Goal: Transaction & Acquisition: Purchase product/service

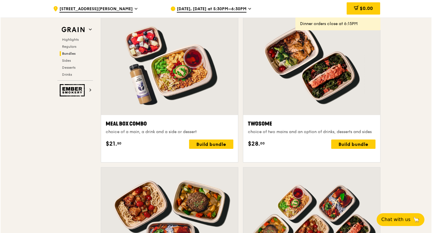
scroll to position [873, 0]
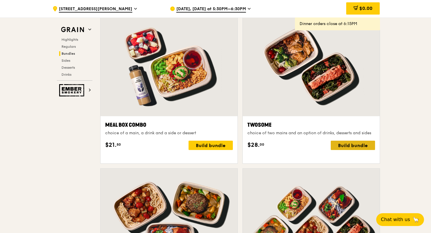
click at [346, 150] on div "Build bundle" at bounding box center [353, 145] width 44 height 9
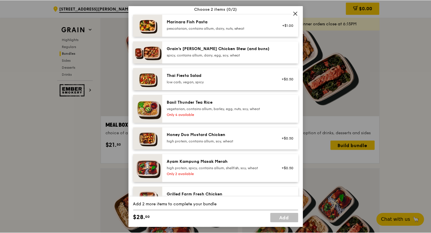
scroll to position [49, 0]
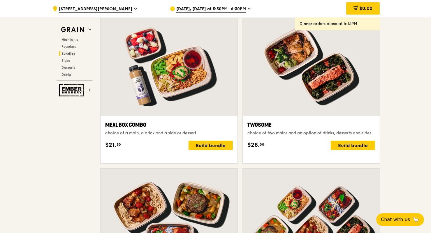
click at [248, 8] on icon at bounding box center [249, 8] width 3 height 5
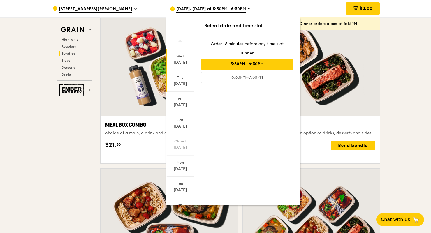
click at [181, 79] on div "Thu" at bounding box center [180, 77] width 26 height 5
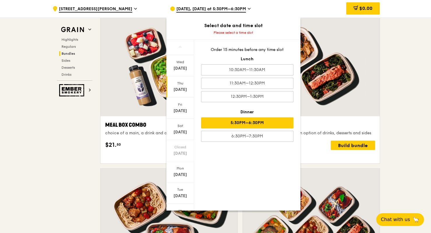
click at [260, 122] on div "5:30PM–6:30PM" at bounding box center [247, 123] width 92 height 11
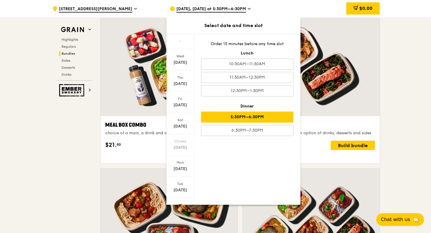
click at [247, 118] on div "5:30PM–6:30PM" at bounding box center [247, 117] width 92 height 11
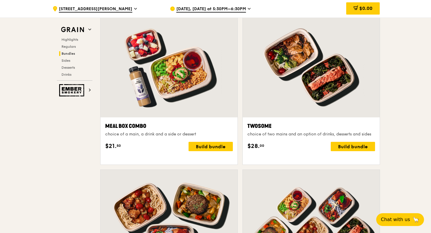
scroll to position [515, 0]
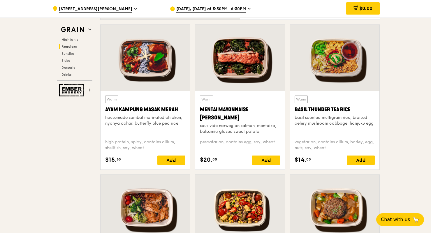
click at [327, 67] on div at bounding box center [335, 58] width 90 height 66
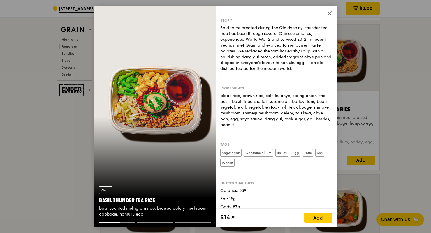
click at [132, 222] on div "Warm Basil Thunder Tea [PERSON_NAME] scented multigrain rice, braised celery mu…" at bounding box center [154, 202] width 121 height 40
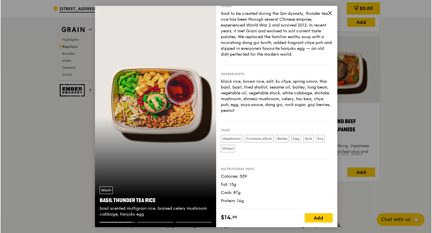
scroll to position [881, 0]
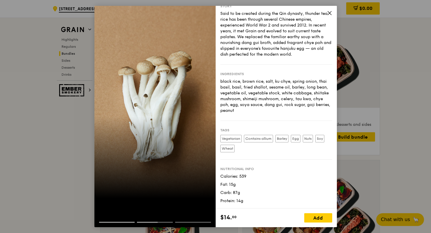
click at [328, 13] on icon at bounding box center [329, 12] width 5 height 5
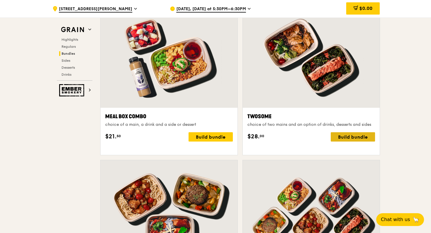
click at [343, 142] on div "Build bundle" at bounding box center [353, 136] width 44 height 9
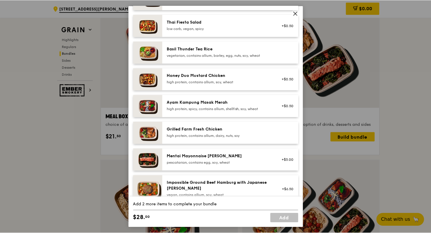
scroll to position [103, 0]
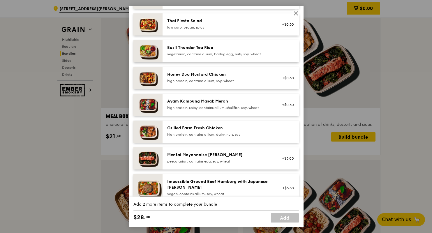
click at [249, 131] on div "Grilled Farm Fresh Chicken" at bounding box center [219, 128] width 105 height 6
click at [149, 137] on img at bounding box center [148, 132] width 29 height 22
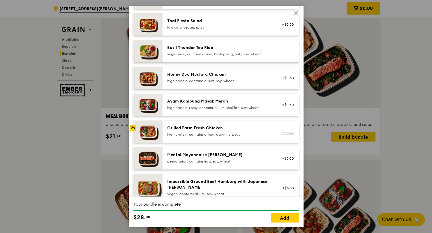
click at [281, 135] on link "Remove" at bounding box center [287, 133] width 13 height 4
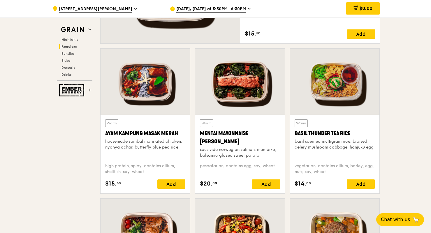
scroll to position [482, 0]
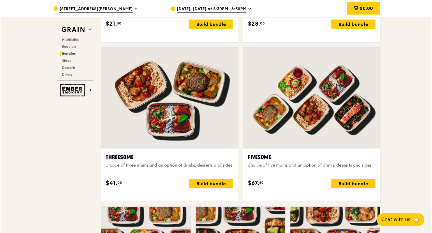
scroll to position [995, 0]
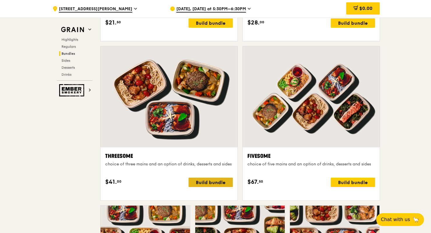
click at [217, 187] on div "Build bundle" at bounding box center [211, 182] width 44 height 9
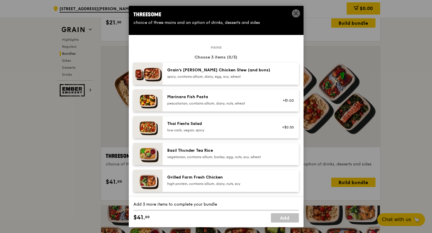
click at [158, 185] on img at bounding box center [148, 181] width 29 height 22
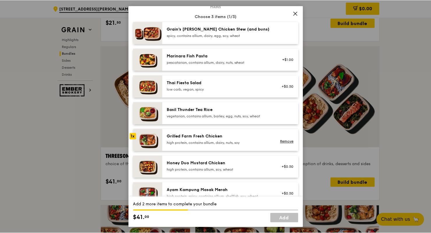
scroll to position [123, 0]
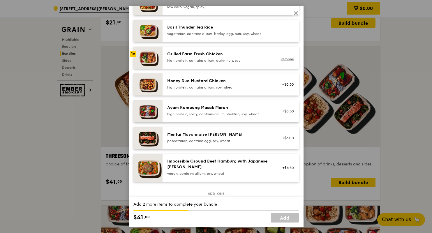
click at [149, 146] on img at bounding box center [148, 138] width 29 height 22
click at [317, 13] on div "Threesome choice of three mains and an option of drinks, desserts and sides Mai…" at bounding box center [216, 116] width 432 height 233
